Goal: Browse casually: Explore the website without a specific task or goal

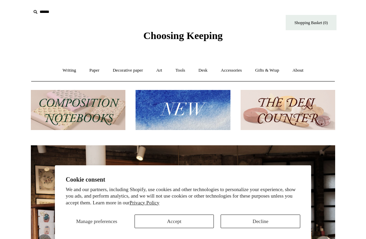
click at [248, 218] on button "Decline" at bounding box center [261, 221] width 80 height 14
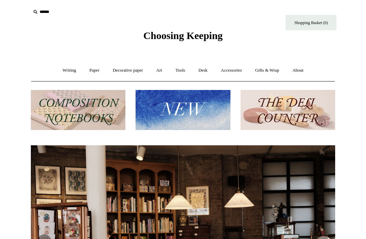
click at [49, 12] on input "text" at bounding box center [72, 12] width 83 height 13
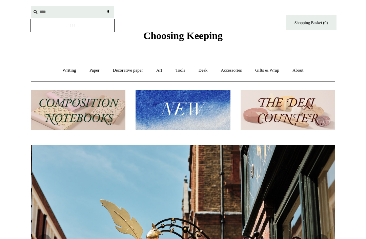
scroll to position [0, 304]
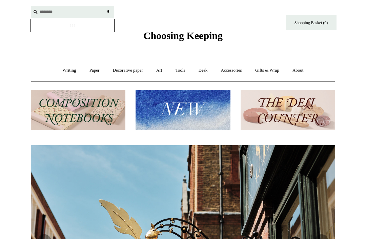
type input "********"
click at [108, 12] on input "*" at bounding box center [108, 12] width 7 height 12
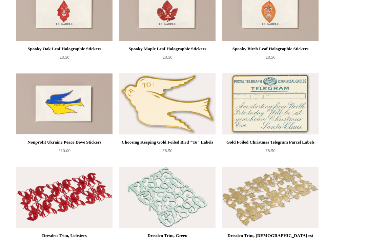
scroll to position [535, 0]
click at [177, 112] on img at bounding box center [167, 103] width 96 height 61
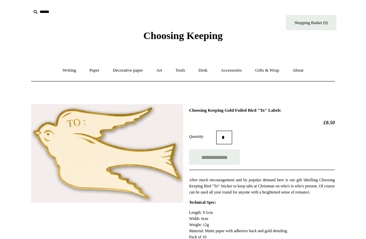
click at [215, 159] on input "**********" at bounding box center [214, 156] width 51 height 15
type input "**********"
click at [273, 76] on link "Gifts & Wrap +" at bounding box center [267, 70] width 36 height 18
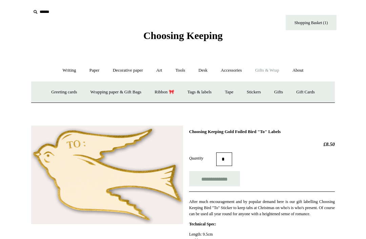
click at [285, 96] on link "Gifts +" at bounding box center [278, 92] width 21 height 18
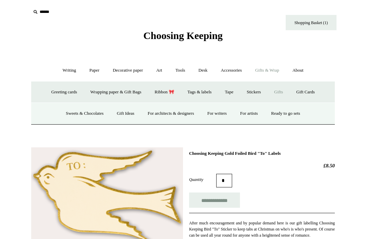
click at [126, 116] on link "Gift Ideas" at bounding box center [126, 113] width 30 height 18
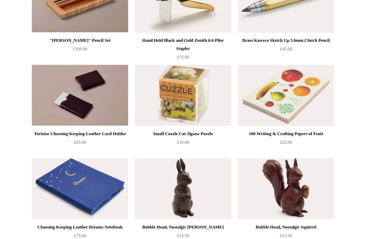
scroll to position [210, 0]
click at [280, 102] on img at bounding box center [286, 95] width 96 height 61
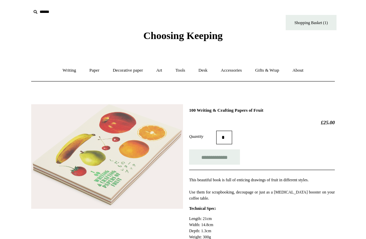
click at [163, 77] on link "Art +" at bounding box center [159, 70] width 18 height 18
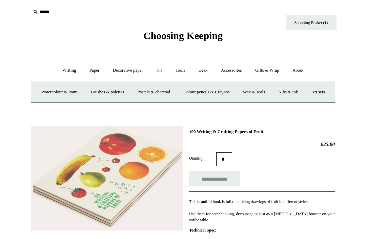
click at [271, 95] on link "Wax & seals" at bounding box center [254, 92] width 34 height 18
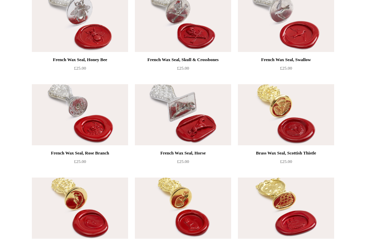
scroll to position [377, 0]
click at [274, 115] on img at bounding box center [286, 114] width 96 height 61
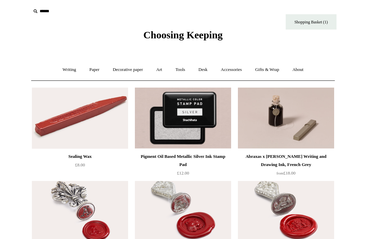
scroll to position [0, 0]
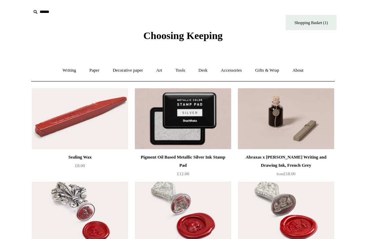
click at [66, 73] on link "Writing +" at bounding box center [70, 70] width 26 height 18
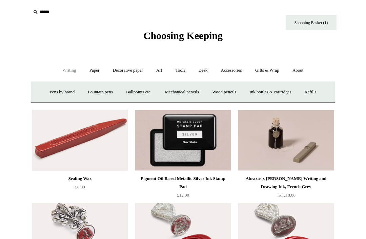
click at [59, 95] on link "Pens by brand +" at bounding box center [62, 92] width 37 height 18
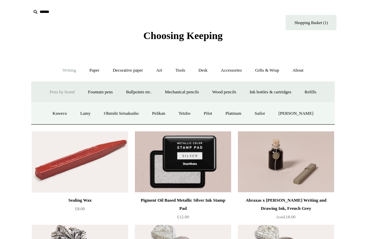
click at [270, 116] on link "Sailor" at bounding box center [259, 113] width 23 height 18
